Goal: Task Accomplishment & Management: Manage account settings

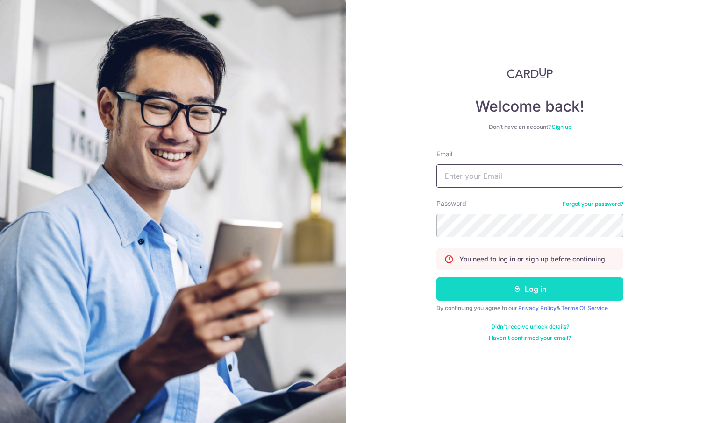
type input "[EMAIL_ADDRESS][DOMAIN_NAME]"
click at [502, 291] on button "Log in" at bounding box center [529, 289] width 187 height 23
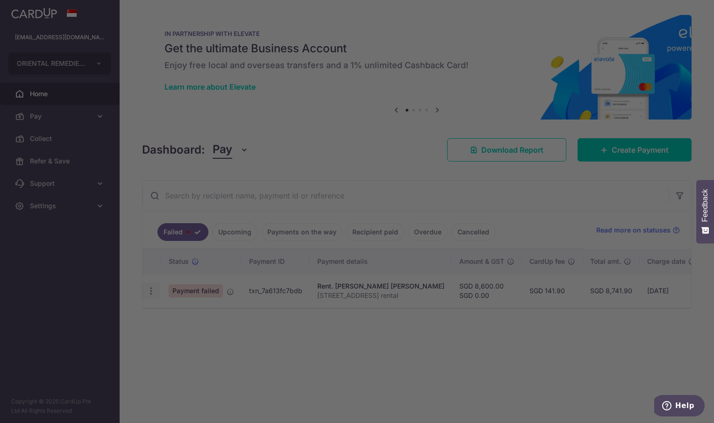
click at [152, 285] on div at bounding box center [360, 214] width 721 height 428
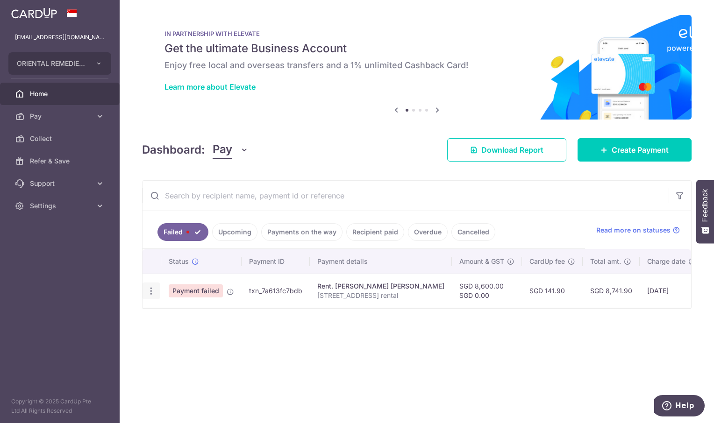
click at [148, 291] on icon "button" at bounding box center [151, 291] width 10 height 10
click at [188, 316] on span "Update payment" at bounding box center [201, 316] width 64 height 11
radio input "true"
type input "8,600.00"
type input "0.00"
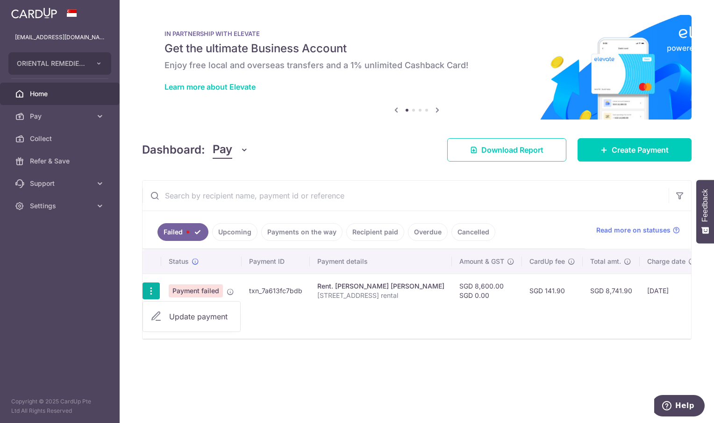
type input "11 Chancery Lane rental"
type input "11 Chancery Lan"
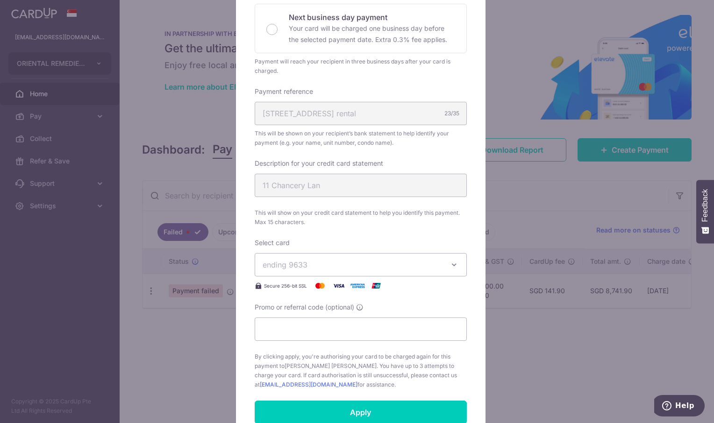
scroll to position [234, 0]
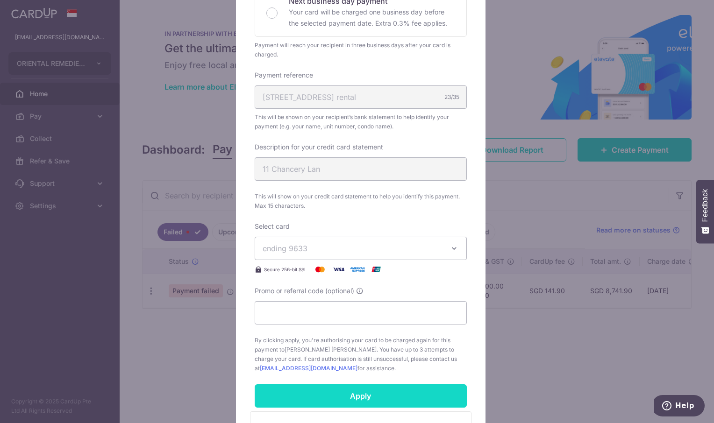
click at [374, 404] on input "Apply" at bounding box center [361, 396] width 212 height 23
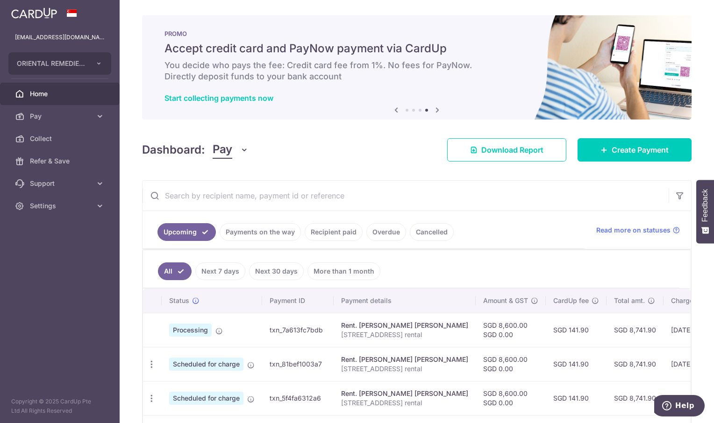
click at [42, 92] on span "Home" at bounding box center [61, 93] width 62 height 9
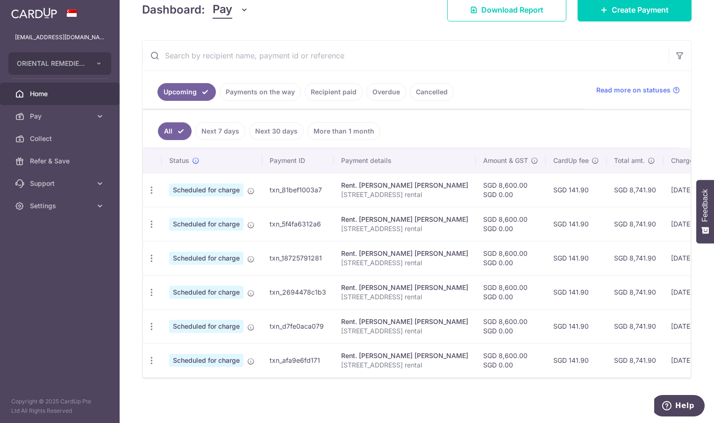
click at [272, 92] on link "Payments on the way" at bounding box center [260, 92] width 81 height 18
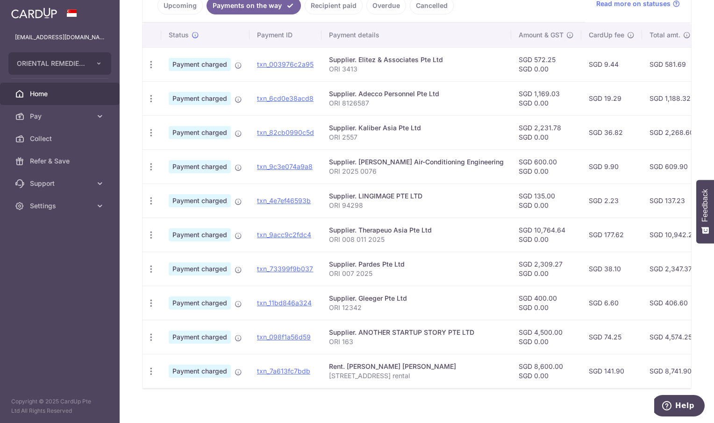
scroll to position [234, 0]
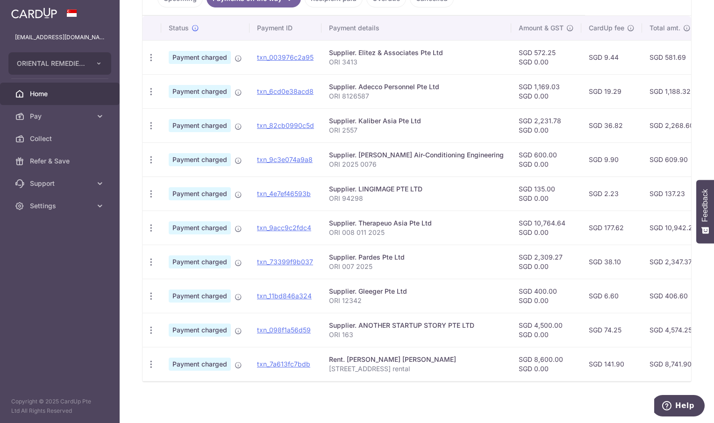
click at [273, 380] on td "txn_7a613fc7bdb" at bounding box center [286, 364] width 72 height 34
click at [292, 411] on div "× Pause Schedule Pause all future payments in this series Pause just this one p…" at bounding box center [417, 211] width 594 height 423
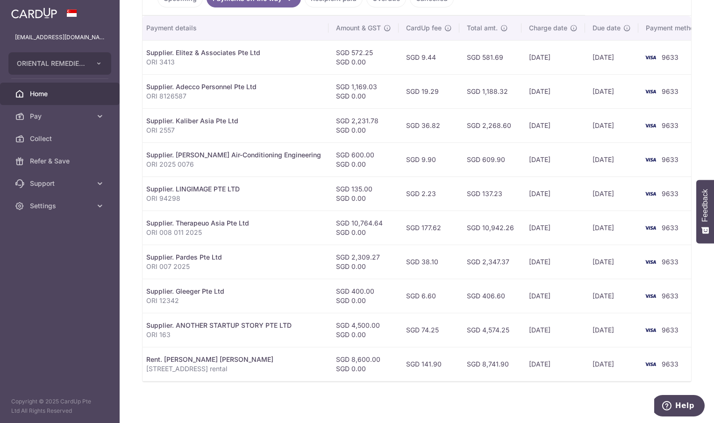
scroll to position [0, 0]
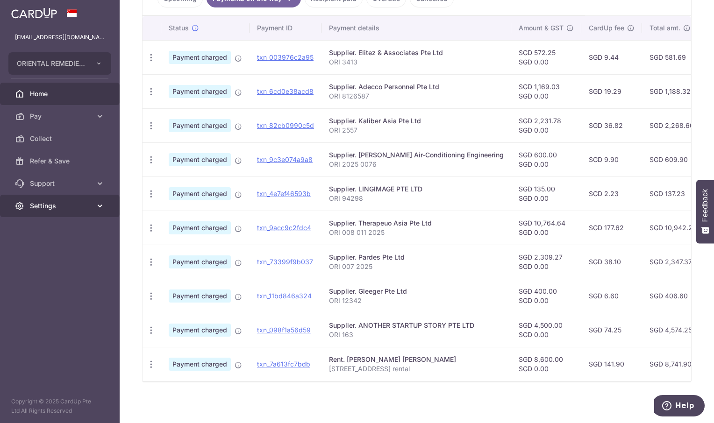
click at [41, 205] on span "Settings" at bounding box center [61, 205] width 62 height 9
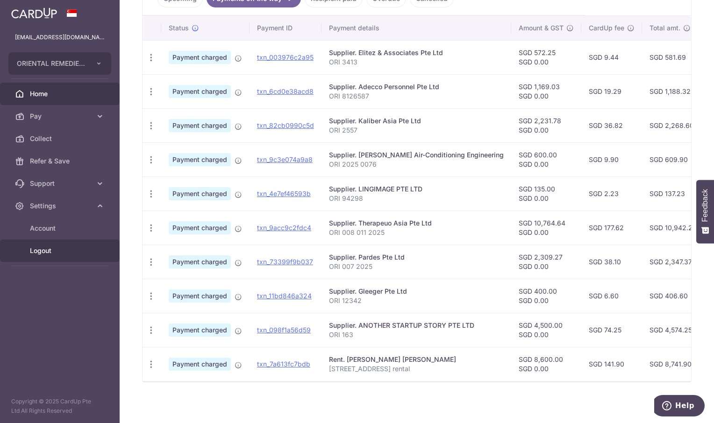
click at [43, 251] on span "Logout" at bounding box center [61, 250] width 62 height 9
